Goal: Navigation & Orientation: Find specific page/section

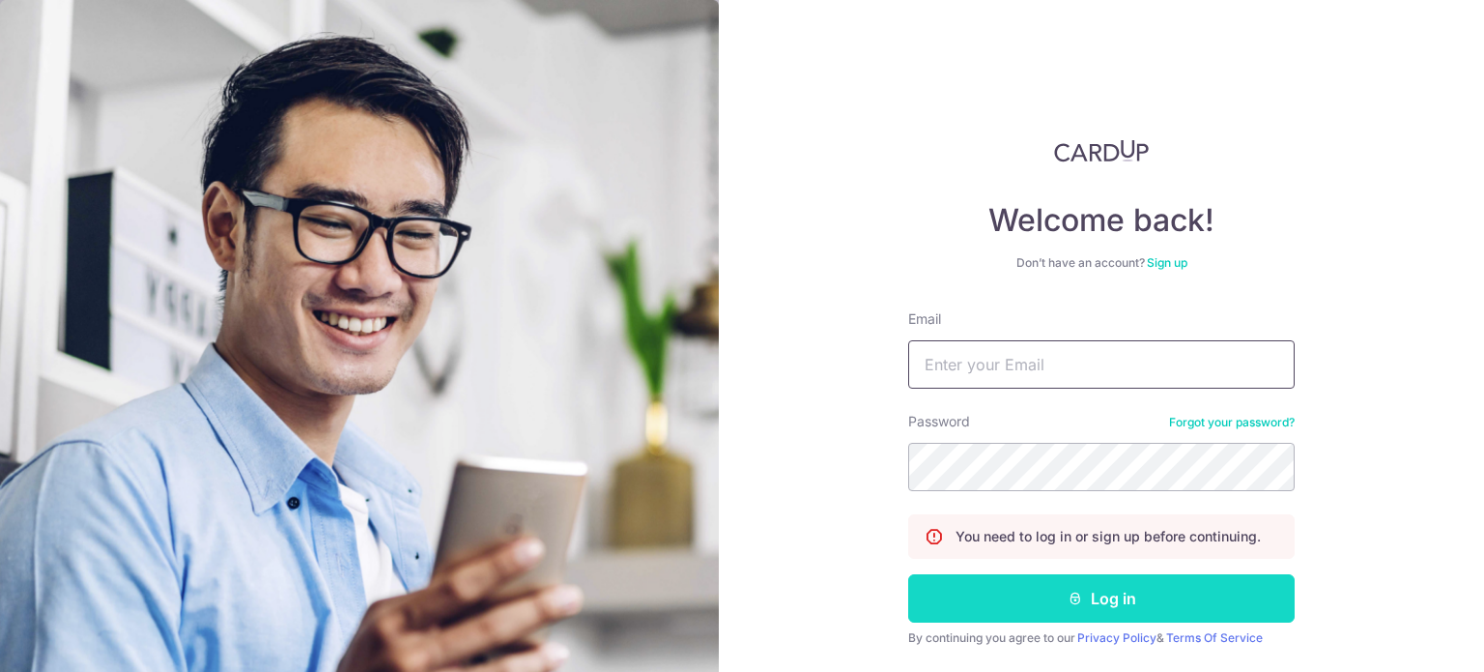
type input "[EMAIL_ADDRESS][DOMAIN_NAME]"
click at [998, 596] on button "Log in" at bounding box center [1101, 598] width 386 height 48
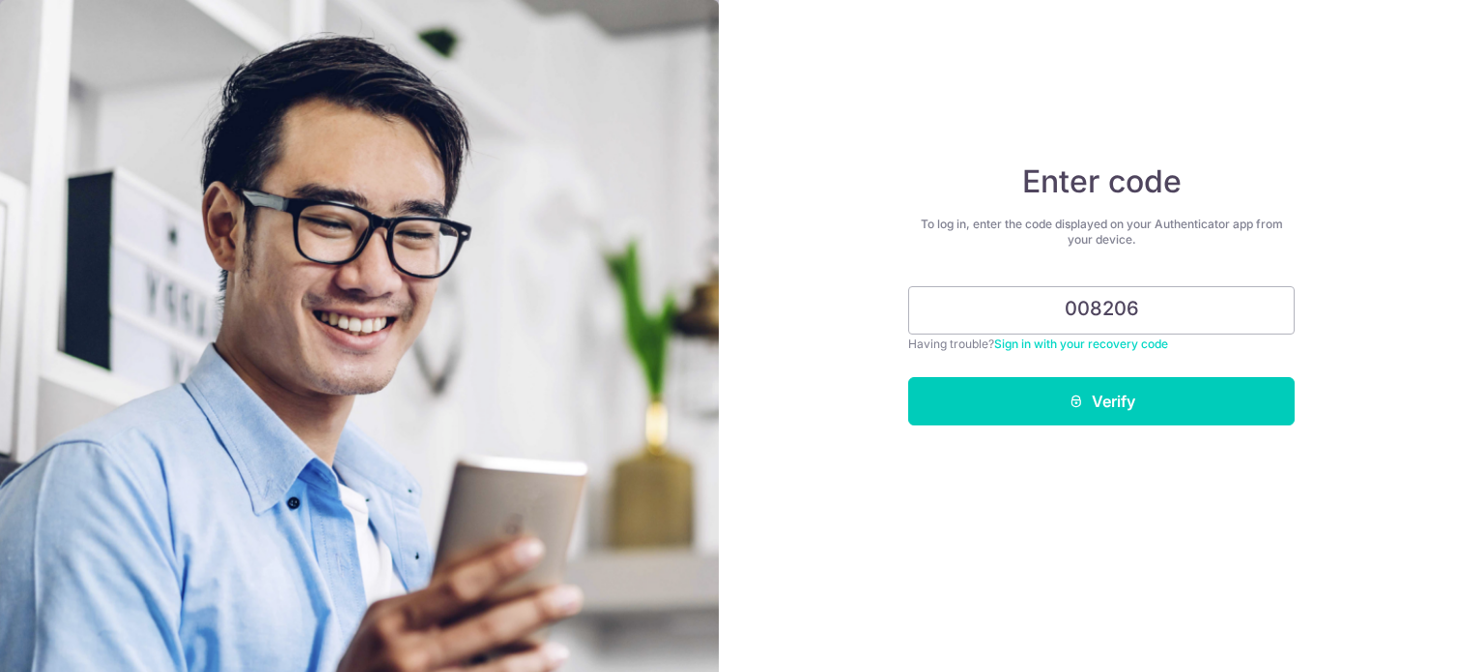
type input "008206"
click at [908, 377] on button "Verify" at bounding box center [1101, 401] width 386 height 48
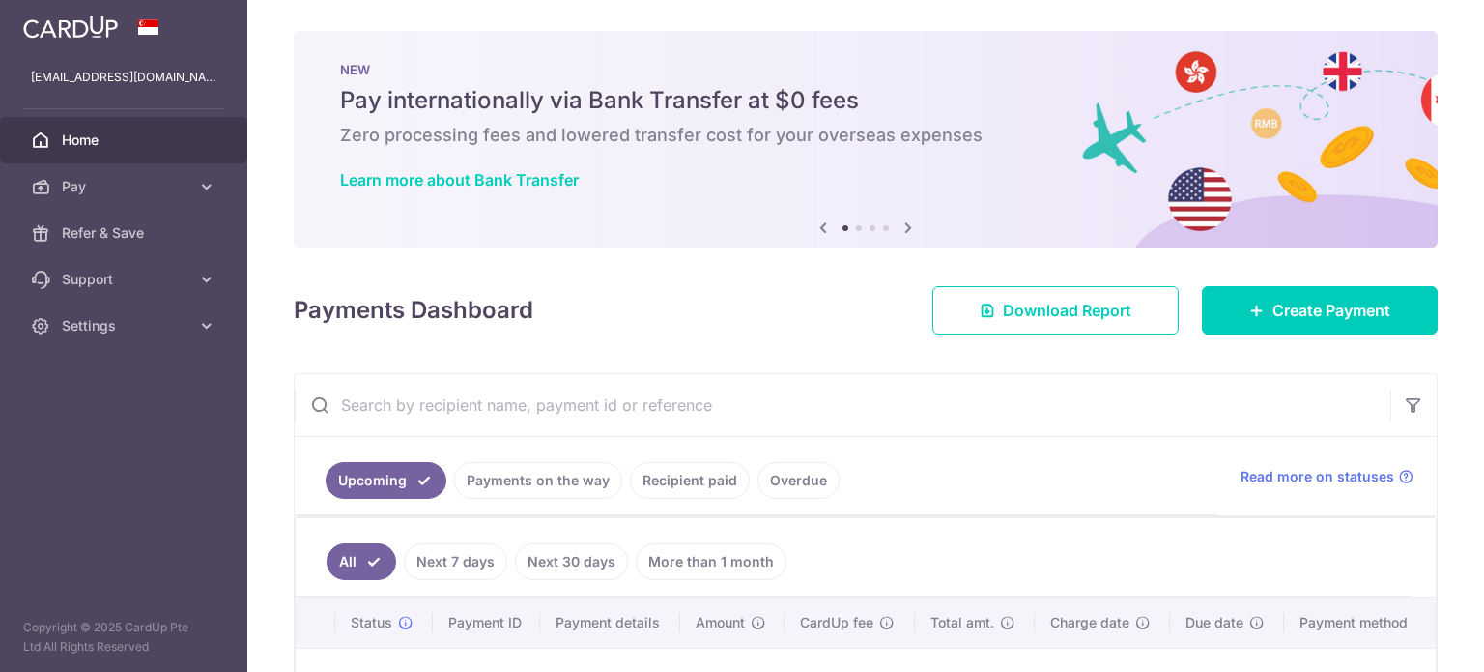
scroll to position [89, 0]
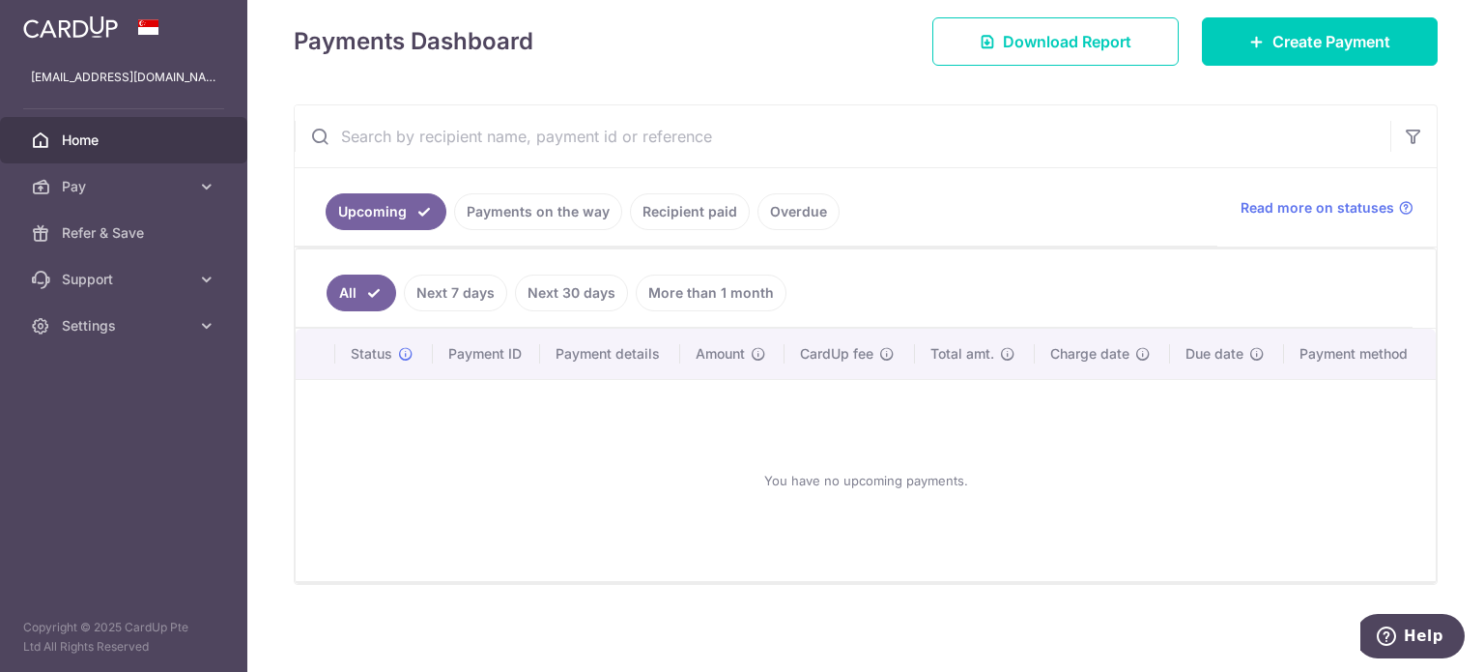
click at [533, 220] on link "Payments on the way" at bounding box center [538, 211] width 168 height 37
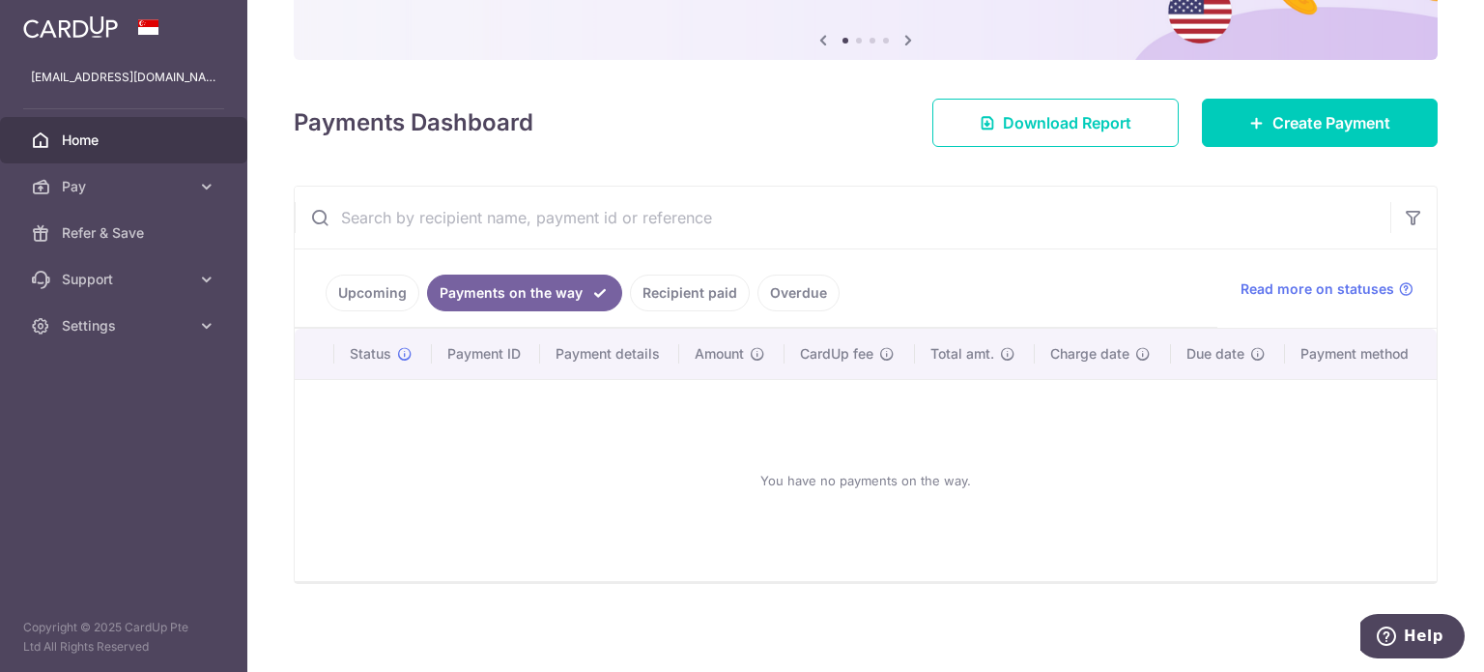
click at [698, 303] on link "Recipient paid" at bounding box center [690, 292] width 120 height 37
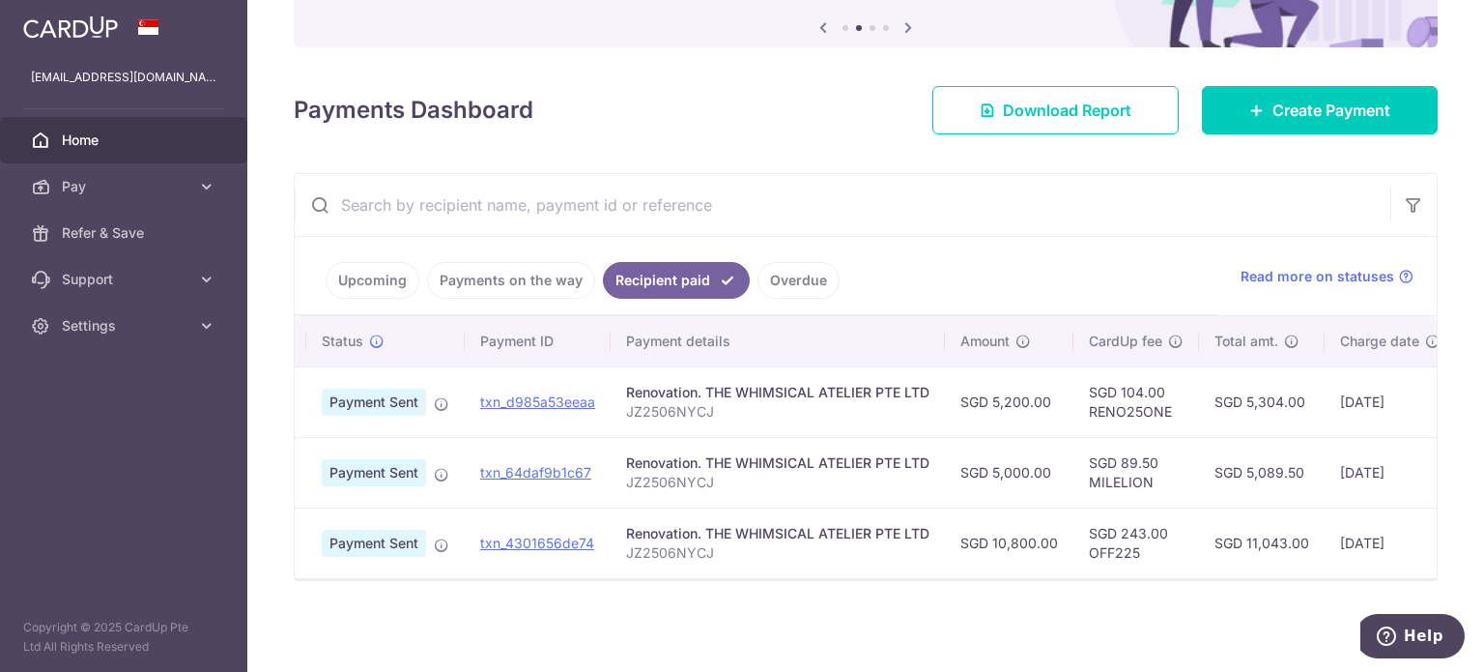
scroll to position [0, 14]
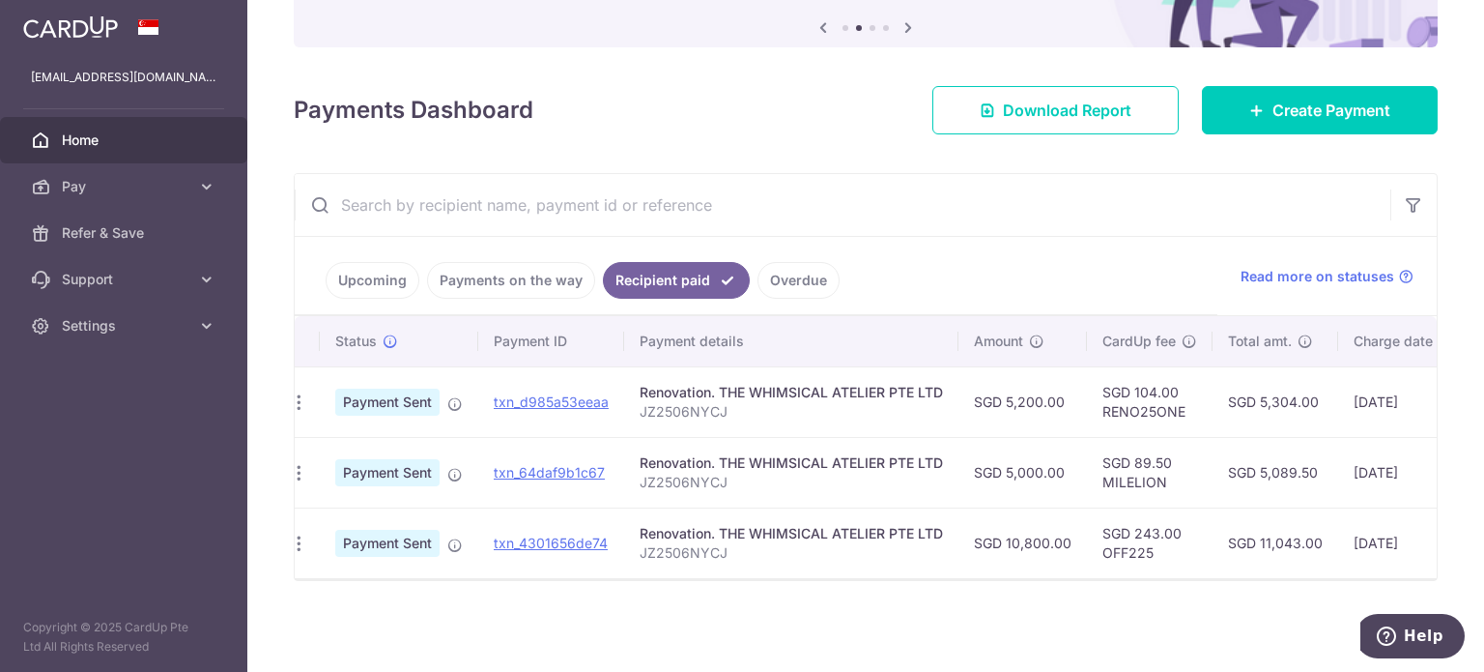
click at [529, 634] on div "× Pause Schedule Pause all future payments in this series Pause just this one p…" at bounding box center [865, 336] width 1237 height 672
